Goal: Navigation & Orientation: Find specific page/section

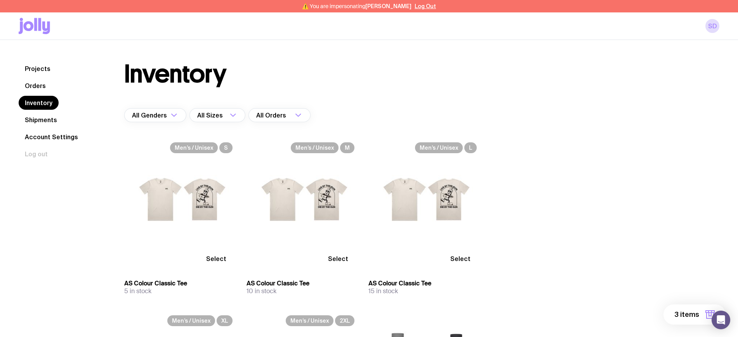
click at [42, 68] on link "Projects" at bounding box center [38, 69] width 38 height 14
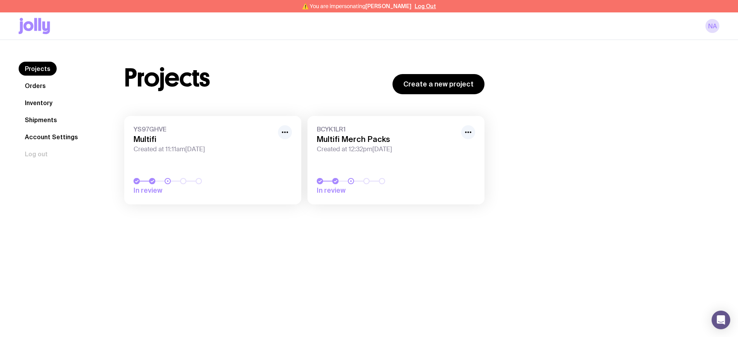
click at [40, 80] on link "Orders" at bounding box center [35, 86] width 33 height 14
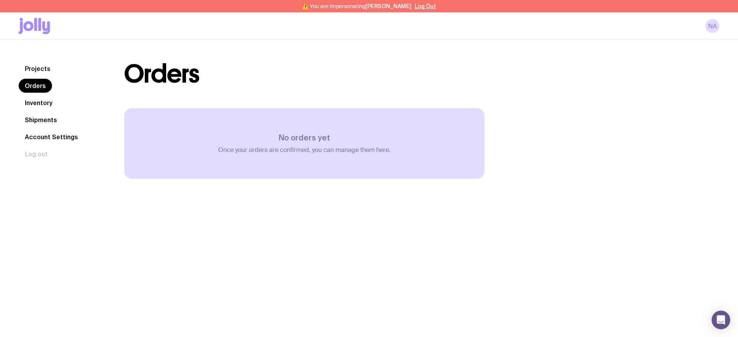
click at [38, 99] on link "Inventory" at bounding box center [39, 103] width 40 height 14
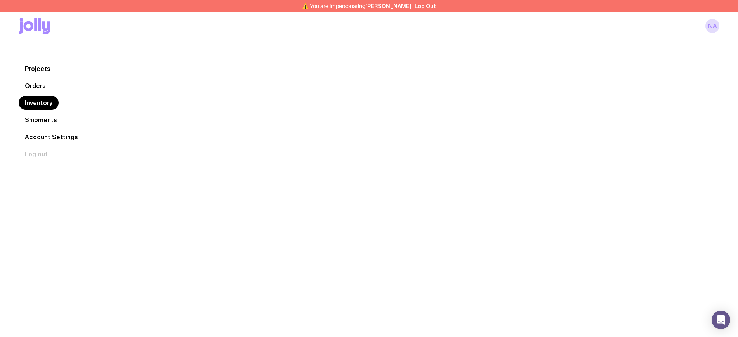
click at [36, 68] on link "Projects" at bounding box center [38, 69] width 38 height 14
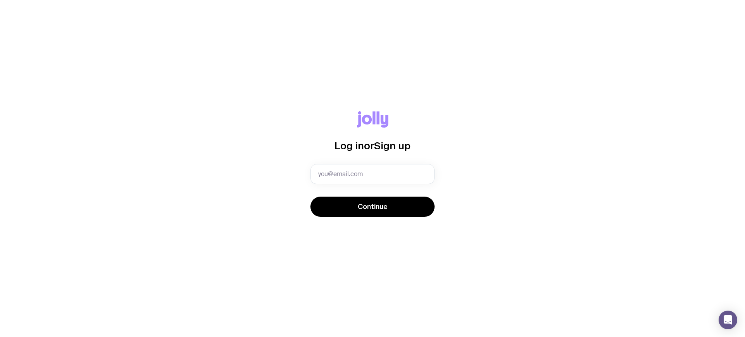
click at [599, 55] on div "Log in or Sign up Invalid email Continue" at bounding box center [372, 168] width 745 height 337
